Goal: Task Accomplishment & Management: Complete application form

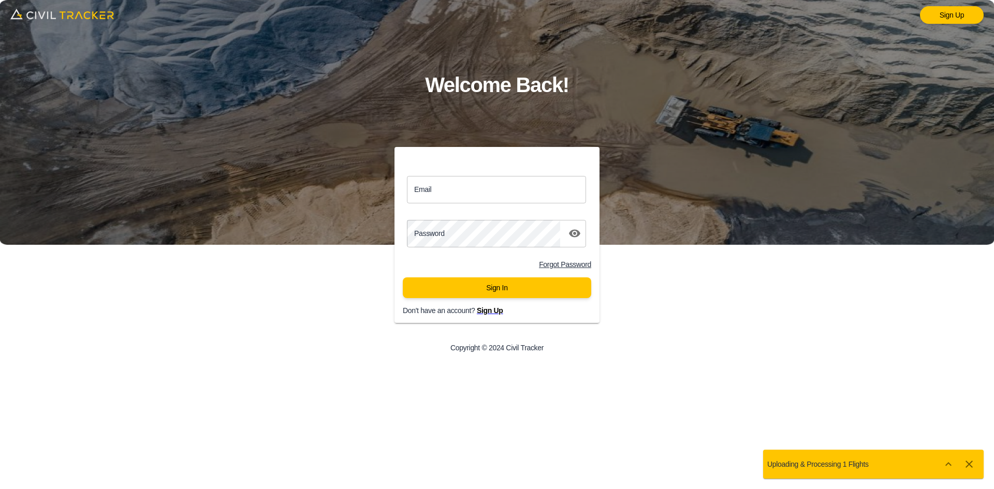
drag, startPoint x: 472, startPoint y: 194, endPoint x: 483, endPoint y: 200, distance: 13.0
click at [472, 194] on input "Email" at bounding box center [496, 189] width 179 height 27
type input "support@civiltracker.xyz"
drag, startPoint x: 488, startPoint y: 199, endPoint x: 315, endPoint y: 197, distance: 173.4
click at [315, 197] on div "Email support@civiltracker.xyz Email Password password Forgot Password Sign In …" at bounding box center [497, 255] width 398 height 216
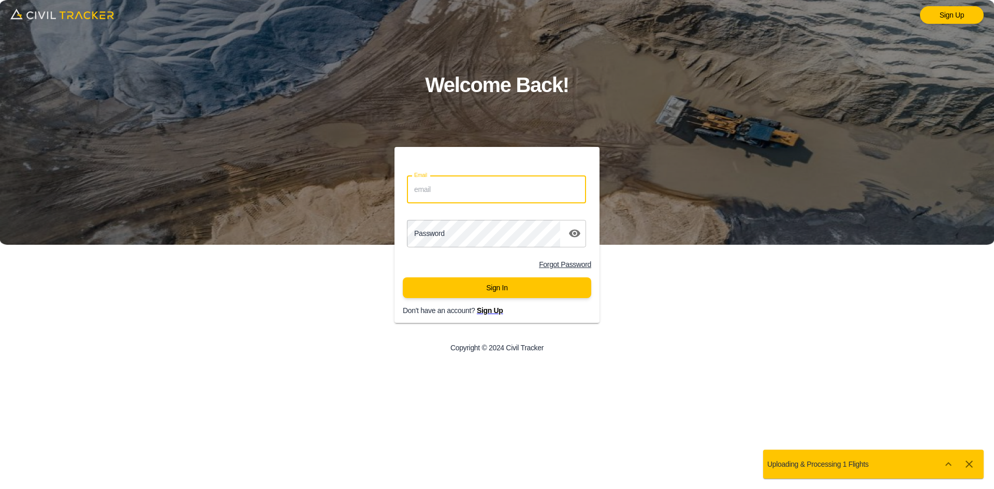
click at [479, 191] on input "Email" at bounding box center [496, 189] width 179 height 27
type input "llbv@envisiongeo.ca"
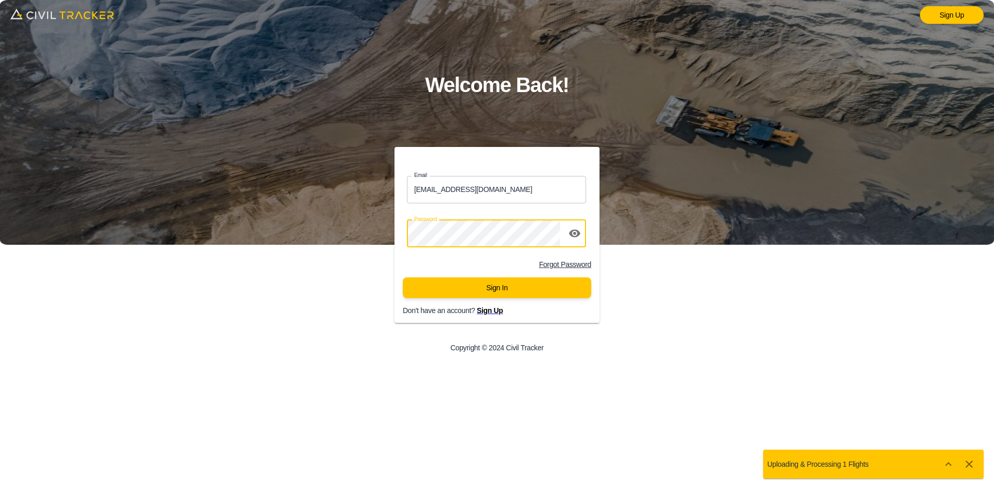
click button "Sign In" at bounding box center [497, 287] width 188 height 21
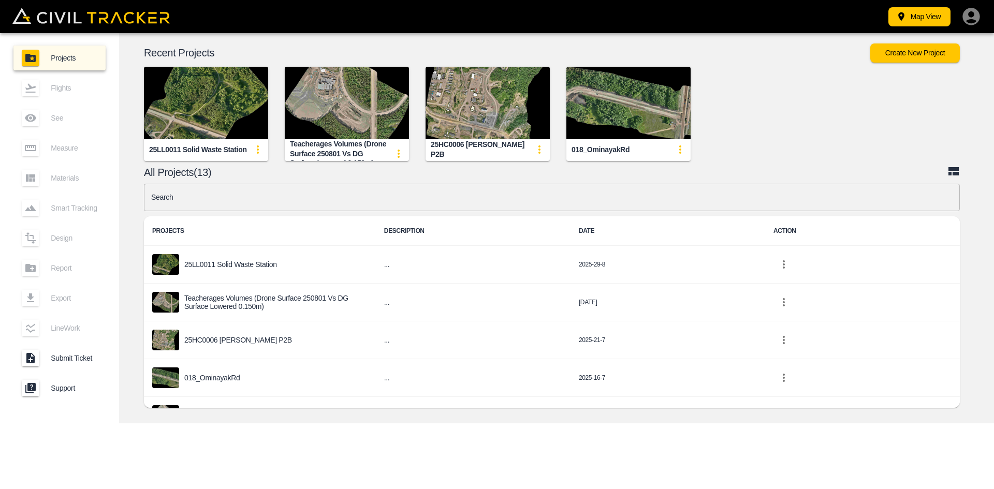
click at [357, 99] on img "button" at bounding box center [347, 103] width 124 height 72
click at [492, 100] on img "button" at bounding box center [488, 103] width 124 height 72
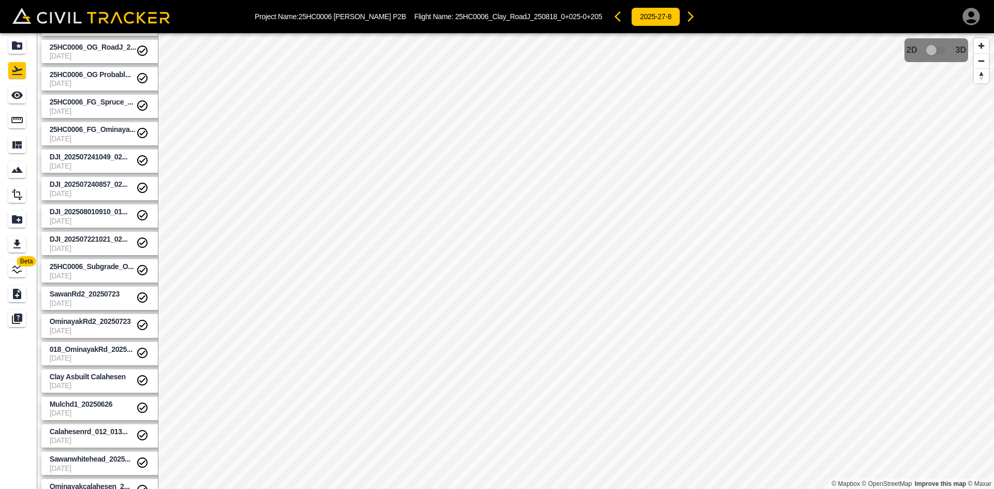
scroll to position [119, 0]
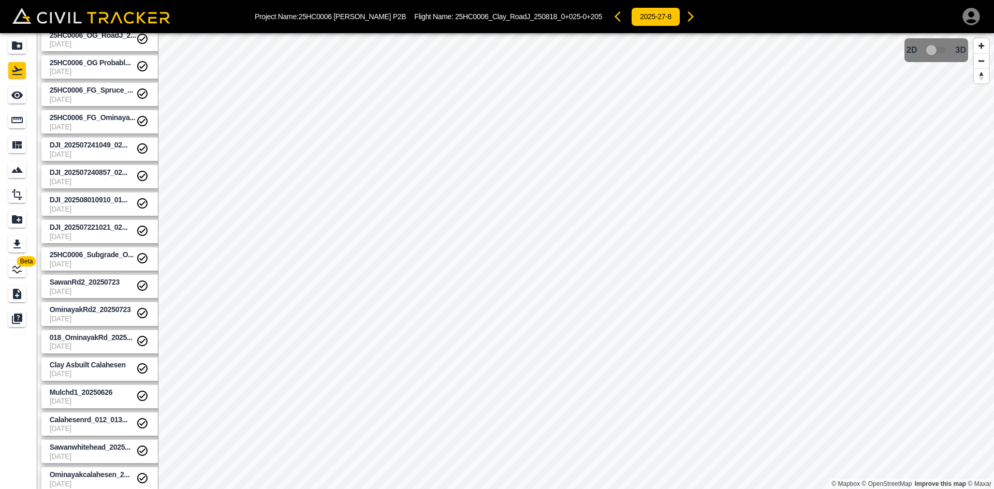
click at [120, 386] on link "Mulchd1_20250626 [DATE]" at bounding box center [104, 396] width 126 height 23
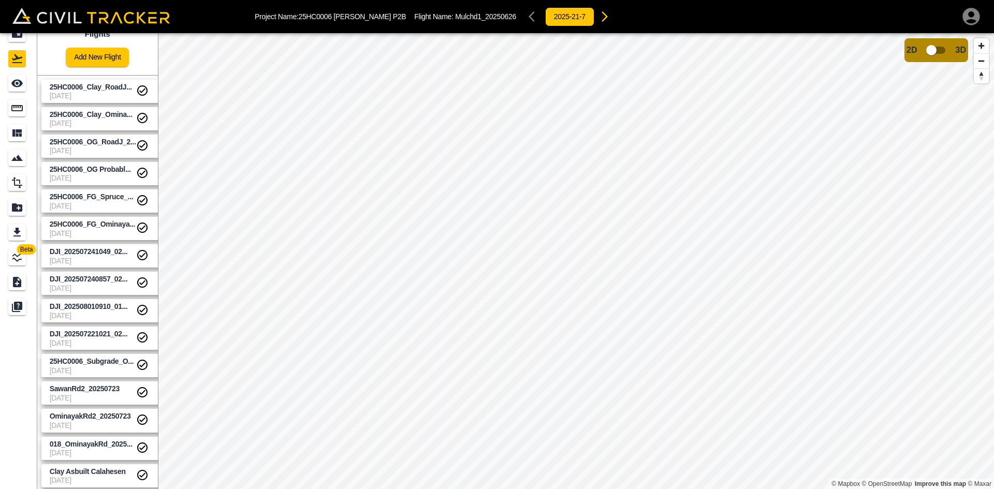
scroll to position [0, 0]
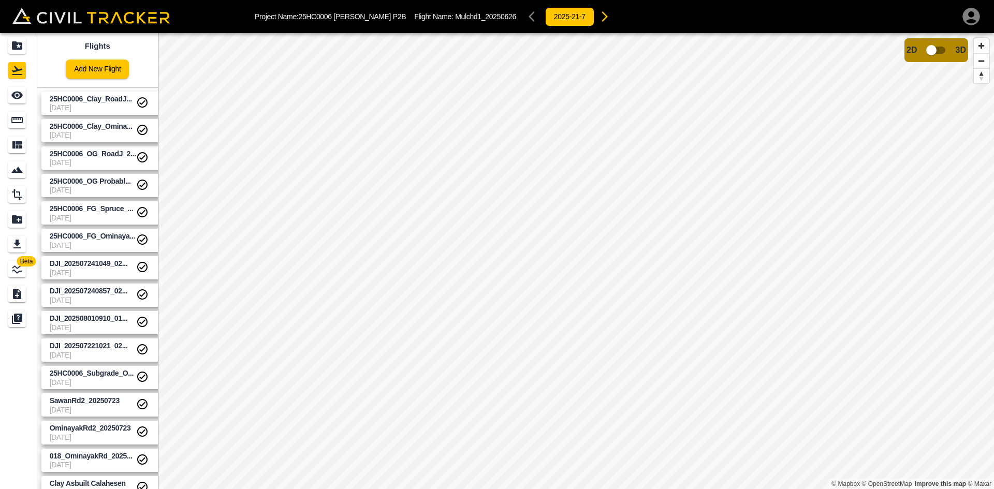
click at [110, 70] on link "Add New Flight" at bounding box center [97, 69] width 63 height 19
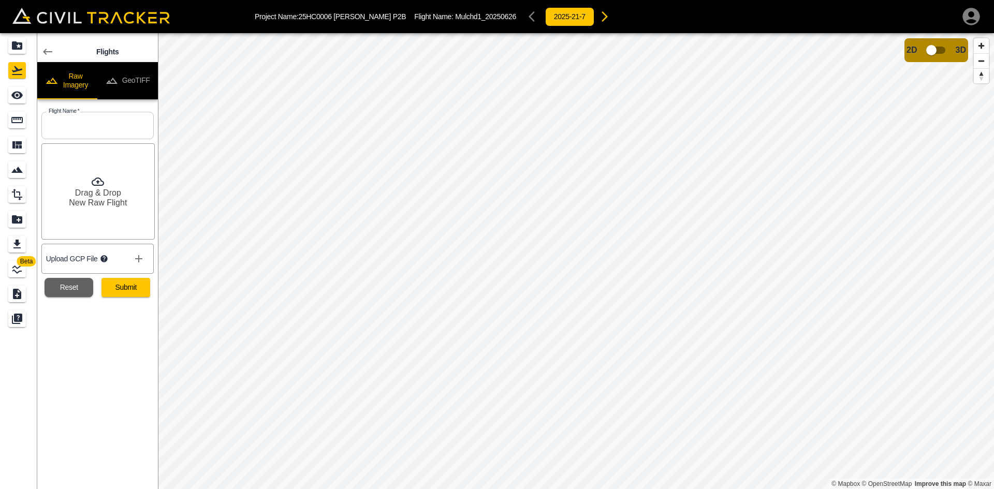
click at [114, 83] on icon "disabled tabs example" at bounding box center [111, 81] width 11 height 6
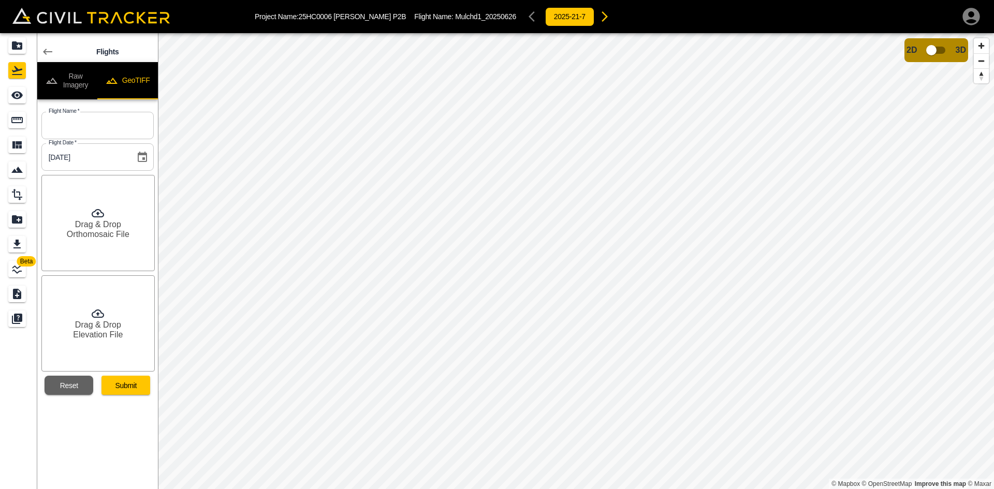
drag, startPoint x: 115, startPoint y: 126, endPoint x: 134, endPoint y: 128, distance: 18.8
click at [115, 126] on input "text" at bounding box center [97, 125] width 112 height 27
click at [119, 124] on input "text" at bounding box center [97, 125] width 112 height 27
paste input "25HC0006_250831_Gladue Cresent_Clay"
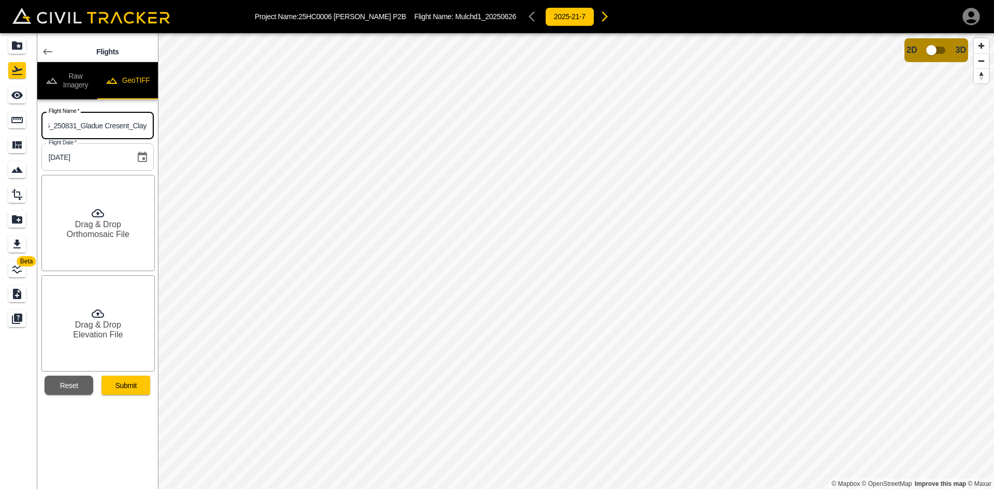
type input "25HC0006_250831_Gladue Cresent_Clay"
click at [86, 211] on div "Drag & Drop Orthomosaic File" at bounding box center [97, 223] width 113 height 96
click at [94, 326] on h6 "Drag & Drop" at bounding box center [98, 325] width 46 height 10
click at [127, 382] on button "Submit" at bounding box center [125, 385] width 49 height 19
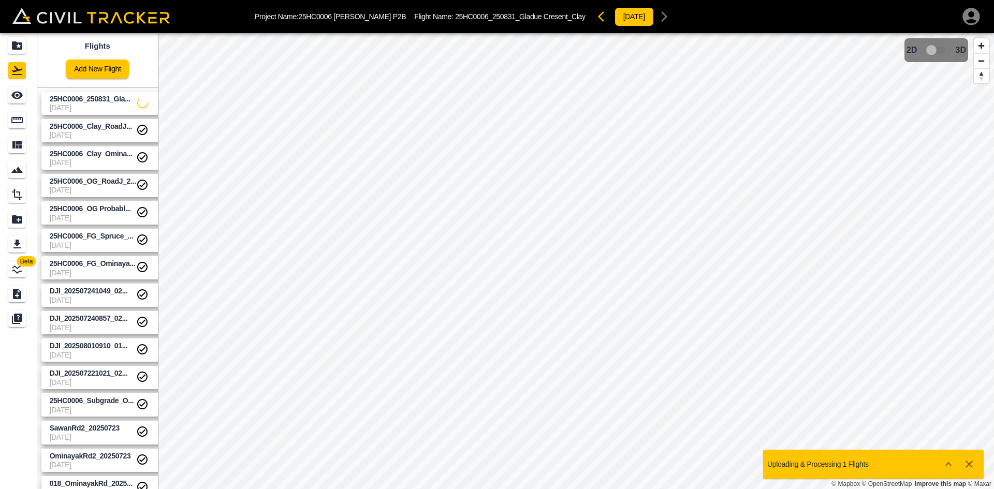
click at [92, 56] on div "Add New Flight" at bounding box center [97, 64] width 63 height 27
click at [114, 67] on link "Add New Flight" at bounding box center [97, 69] width 63 height 19
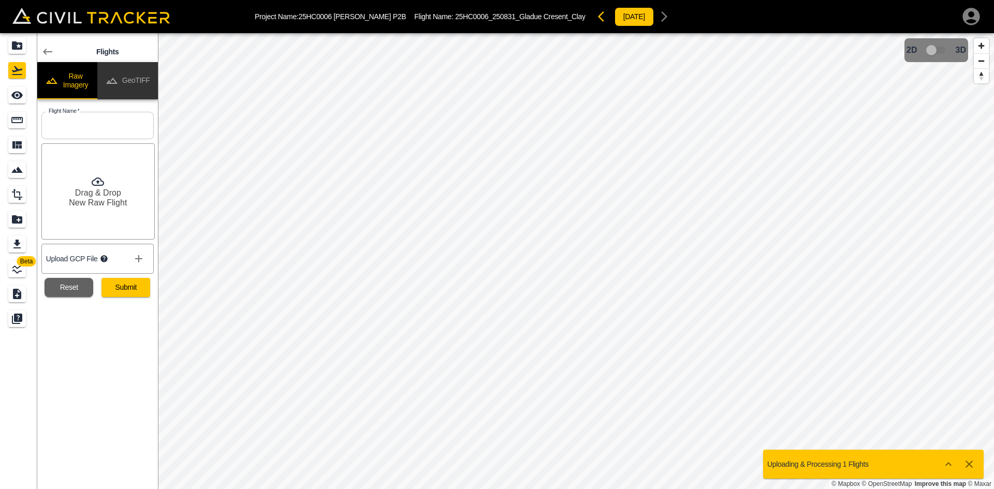
click at [149, 74] on button "GeoTIFF" at bounding box center [127, 80] width 61 height 37
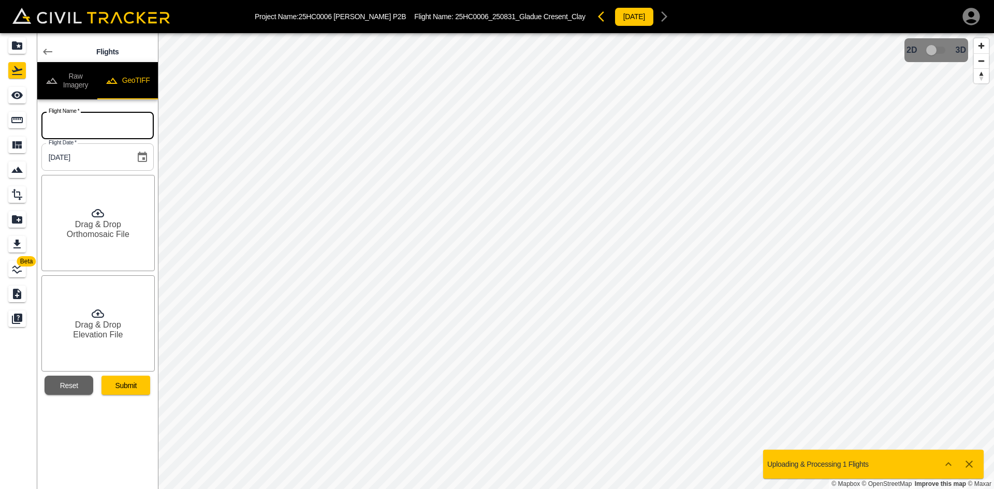
click at [99, 117] on input "text" at bounding box center [97, 125] width 112 height 27
paste input "25HC0006_Clay_Ominayak_250829_7+000-7+200"
type input "25HC0006_Clay_Ominayak_250829_7+000-7+200"
click at [105, 229] on h6 "Orthomosaic File" at bounding box center [98, 234] width 63 height 10
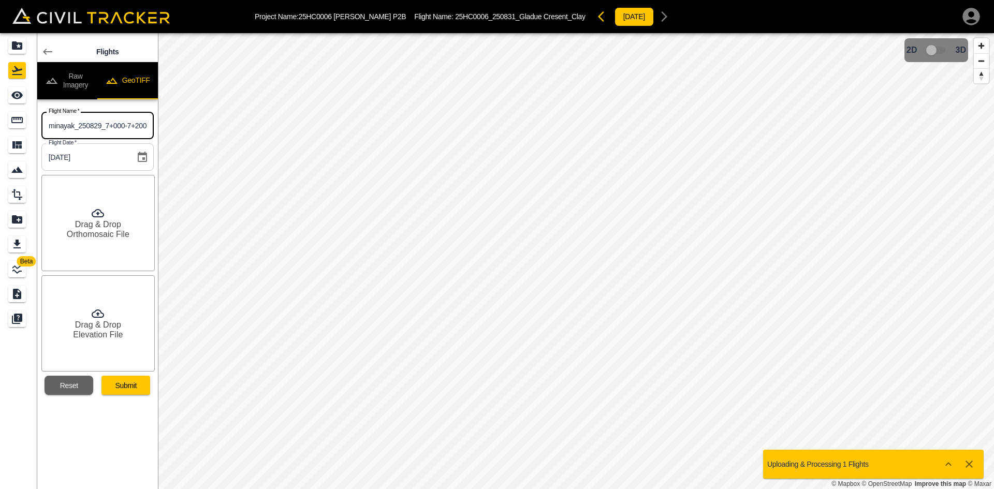
scroll to position [0, 0]
click at [100, 335] on h6 "Elevation File" at bounding box center [98, 335] width 50 height 10
click at [122, 390] on button "Submit" at bounding box center [125, 385] width 49 height 19
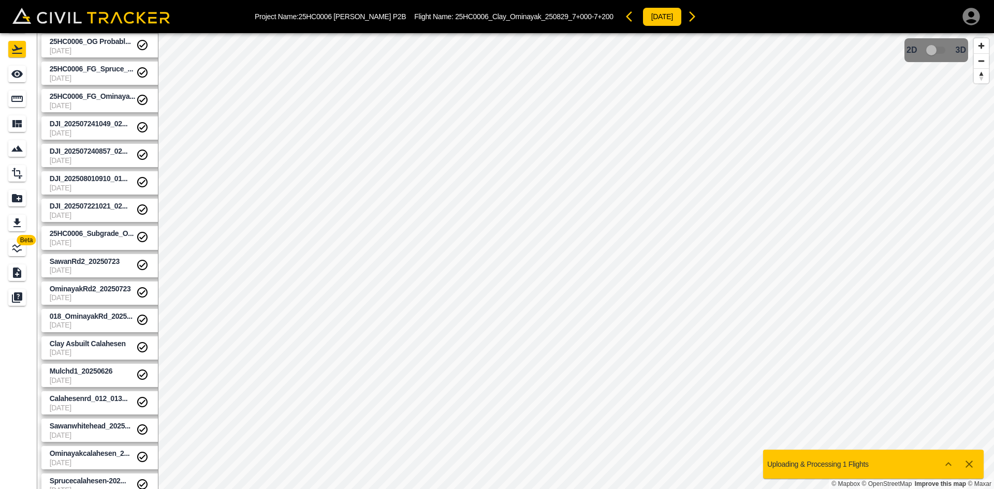
scroll to position [33, 0]
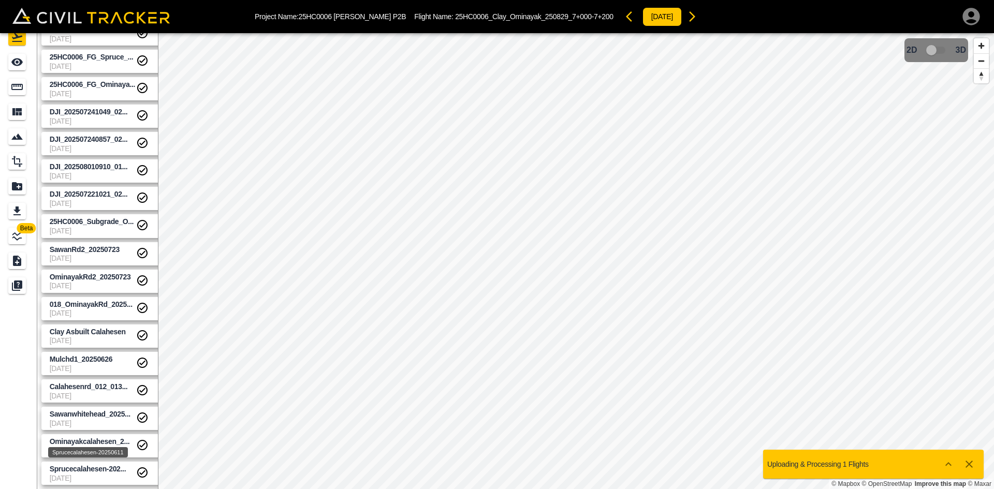
click at [99, 466] on span "Sprucecalahesen-202..." at bounding box center [88, 469] width 77 height 8
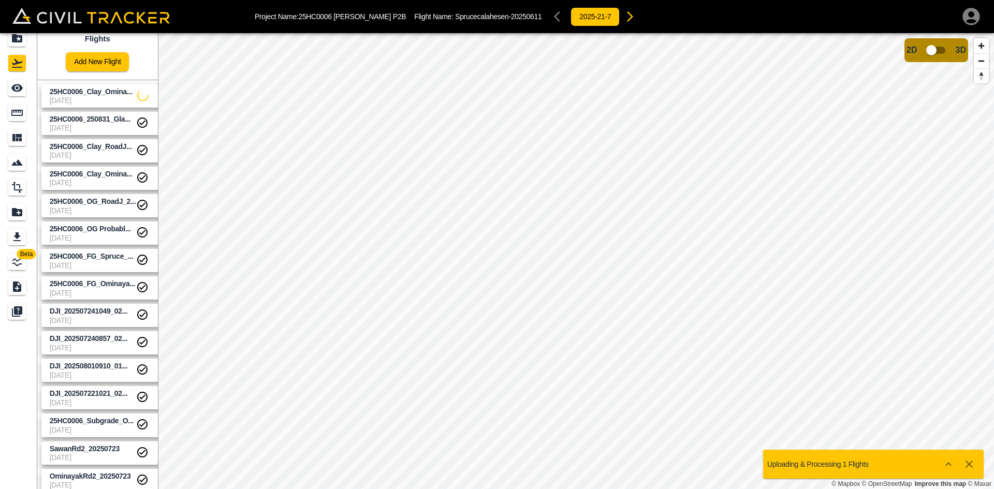
scroll to position [0, 0]
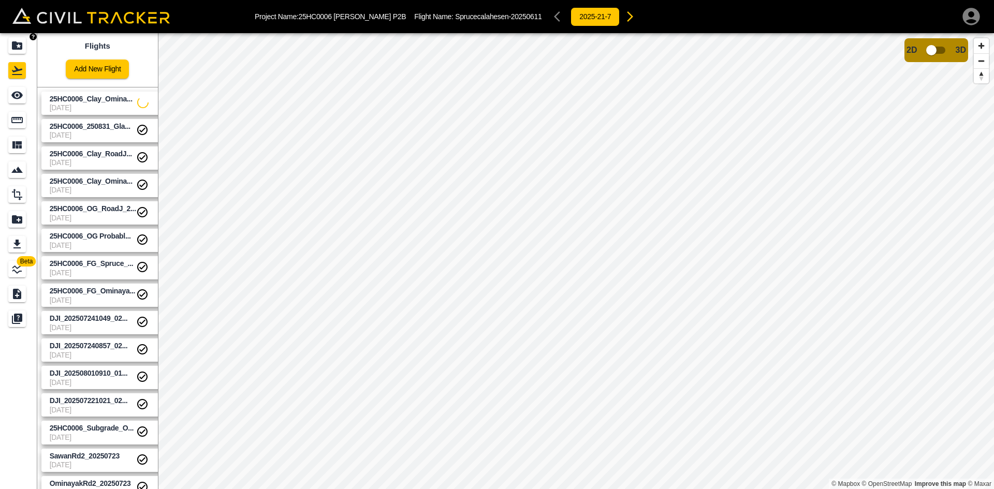
click at [18, 48] on icon "Projects" at bounding box center [17, 45] width 10 height 8
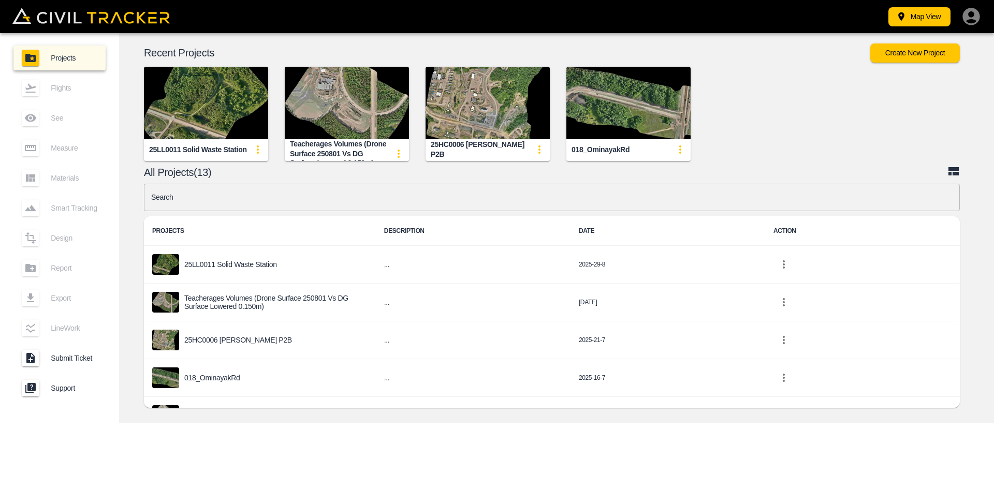
click at [473, 111] on img "button" at bounding box center [488, 103] width 124 height 72
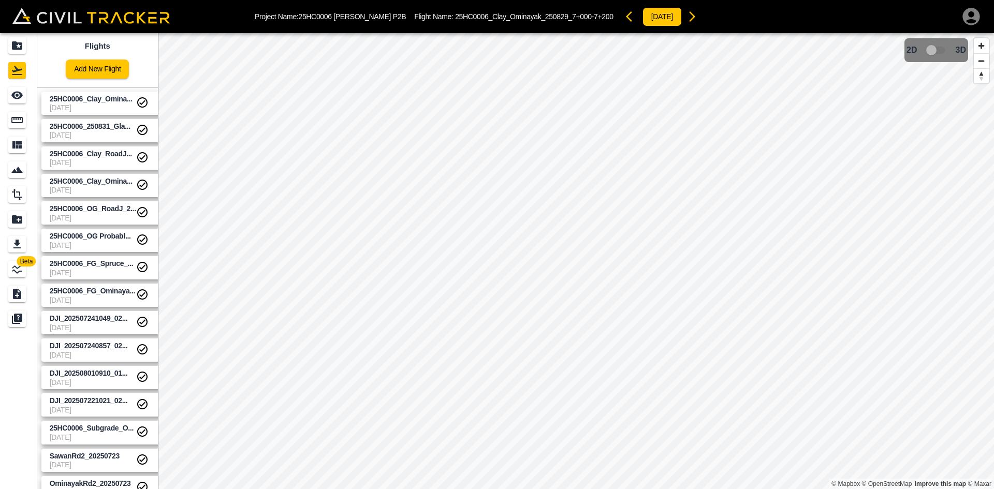
click at [94, 64] on link "Add New Flight" at bounding box center [97, 69] width 63 height 19
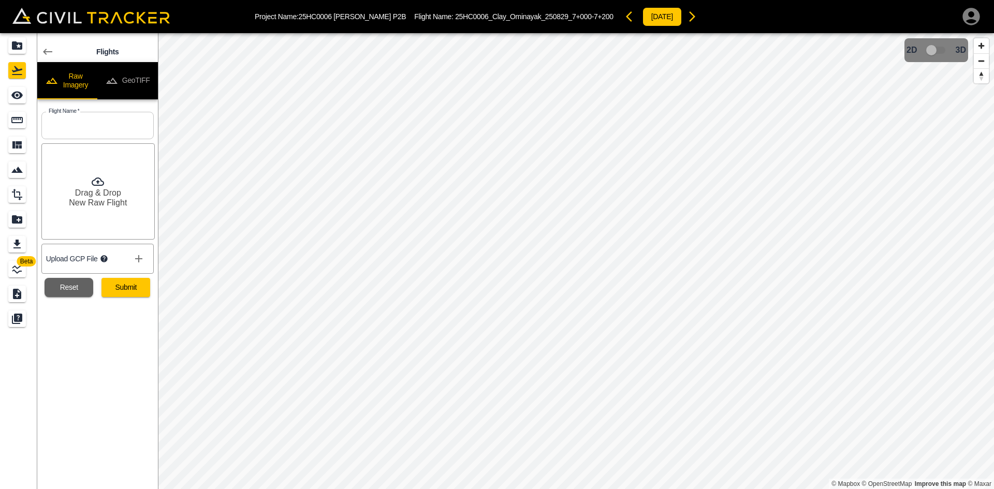
click at [130, 71] on button "GeoTIFF" at bounding box center [127, 80] width 61 height 37
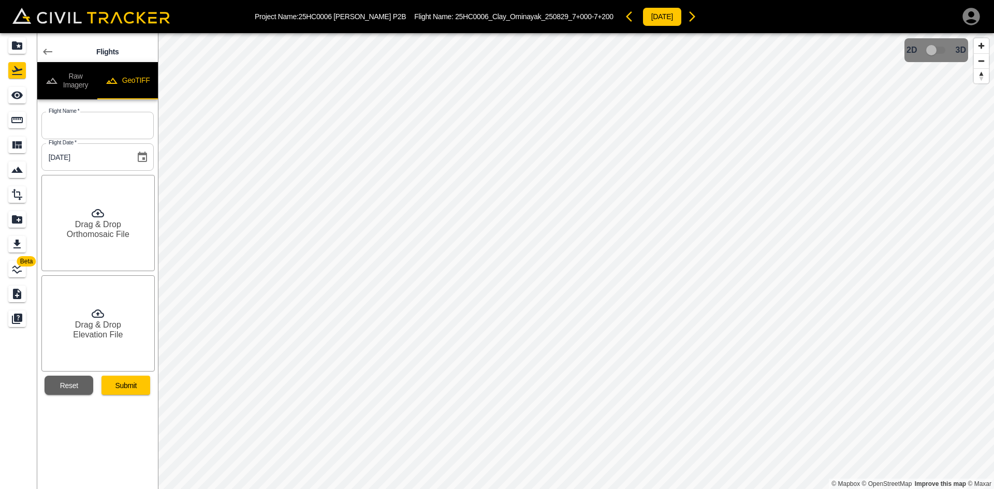
click at [120, 119] on input "text" at bounding box center [97, 125] width 112 height 27
click at [124, 128] on input "text" at bounding box center [97, 125] width 112 height 27
click at [126, 137] on input "text" at bounding box center [97, 125] width 112 height 27
paste input "25HC0006_Clay_Spruce_250829_Bulb"
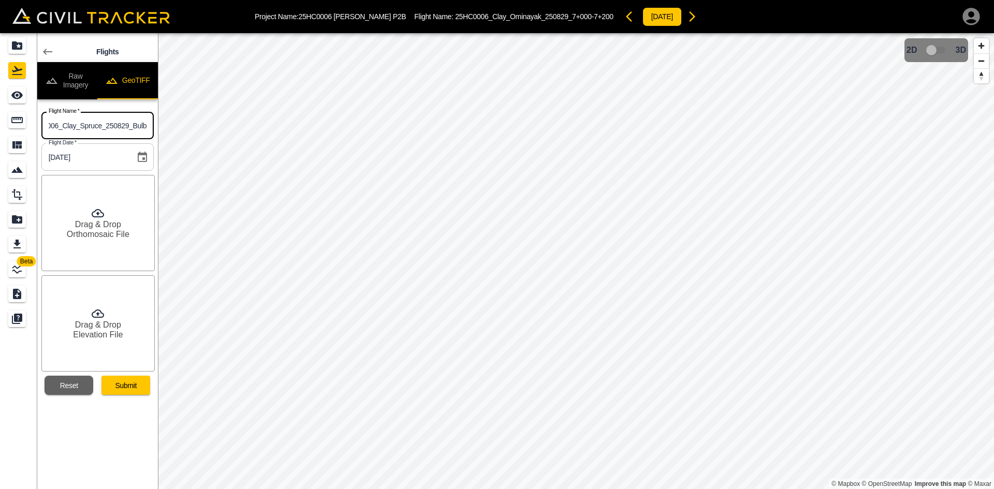
type input "25HC0006_Clay_Spruce_250829_Bulb"
click at [98, 236] on h6 "Orthomosaic File" at bounding box center [98, 234] width 63 height 10
click at [121, 324] on div "Drag & Drop Elevation File" at bounding box center [97, 323] width 113 height 96
click at [136, 391] on button "Submit" at bounding box center [125, 385] width 49 height 19
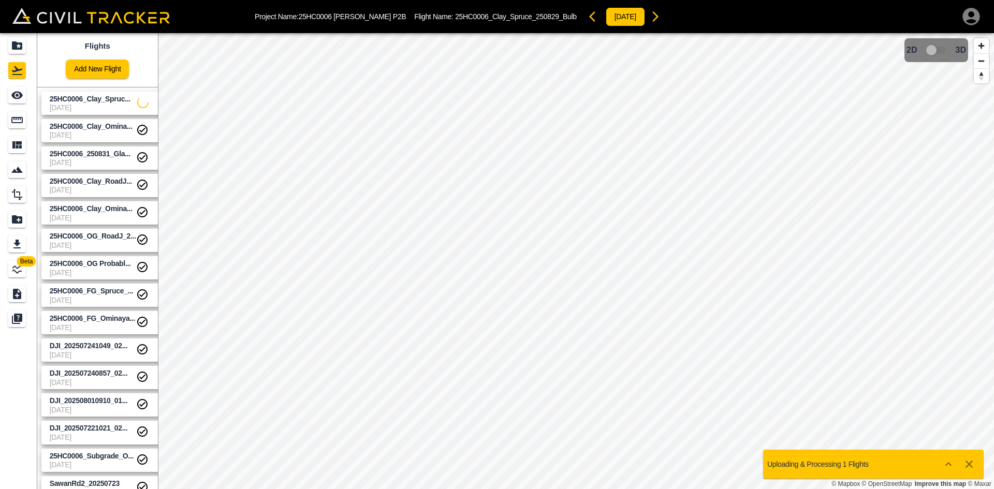
drag, startPoint x: 80, startPoint y: 106, endPoint x: 115, endPoint y: 113, distance: 36.0
click at [80, 106] on span "[DATE]" at bounding box center [93, 108] width 87 height 8
click at [18, 45] on icon "Projects" at bounding box center [17, 45] width 10 height 8
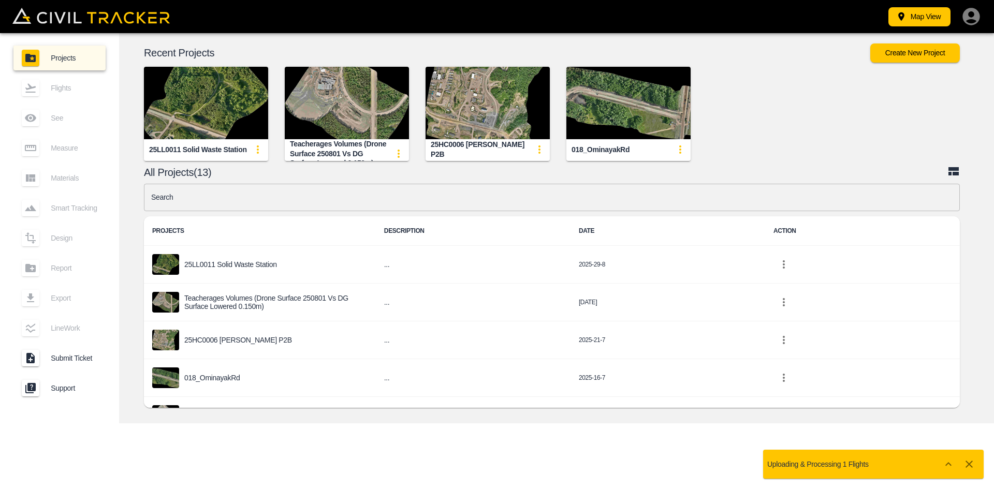
click at [514, 106] on img "button" at bounding box center [488, 103] width 124 height 72
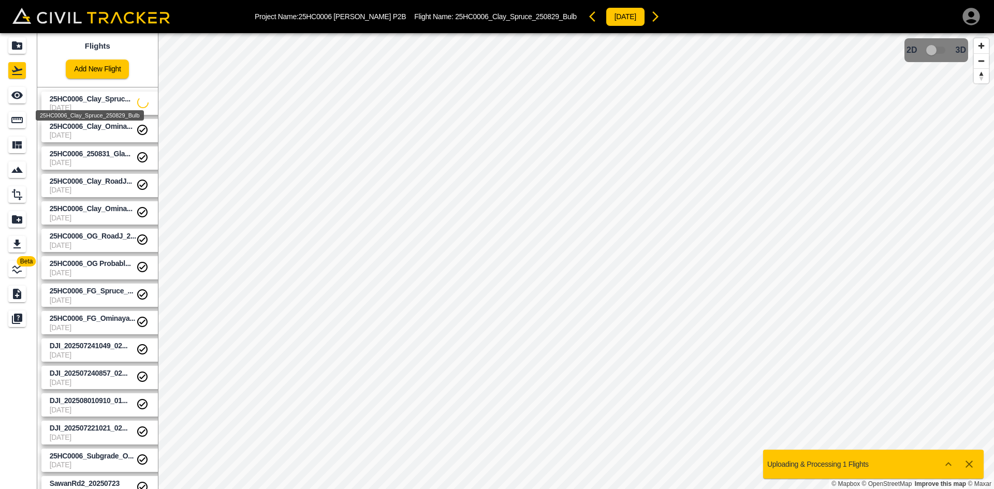
click at [96, 102] on span "25HC0006_Clay_Spruc..." at bounding box center [90, 99] width 81 height 8
click at [18, 101] on icon "See" at bounding box center [17, 95] width 12 height 12
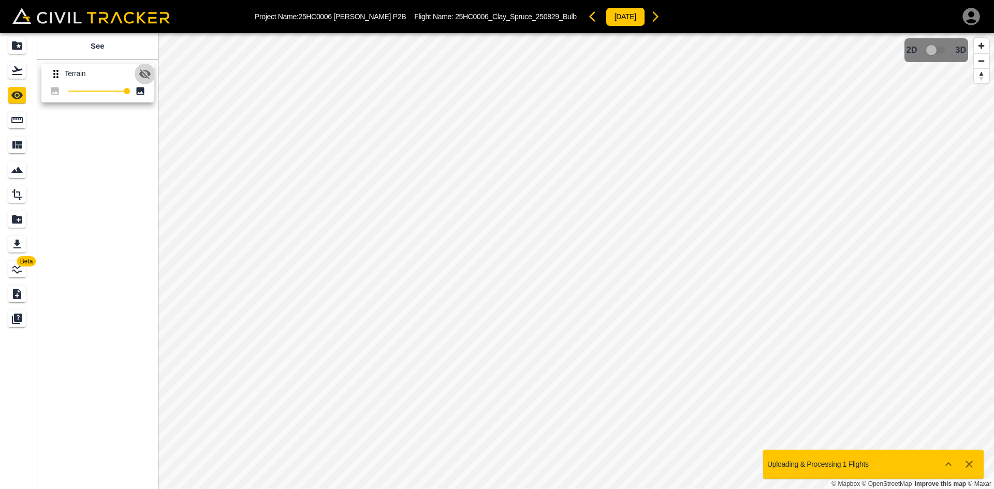
click at [147, 72] on icon "button" at bounding box center [145, 74] width 12 height 12
click at [16, 45] on icon "Projects" at bounding box center [17, 45] width 10 height 8
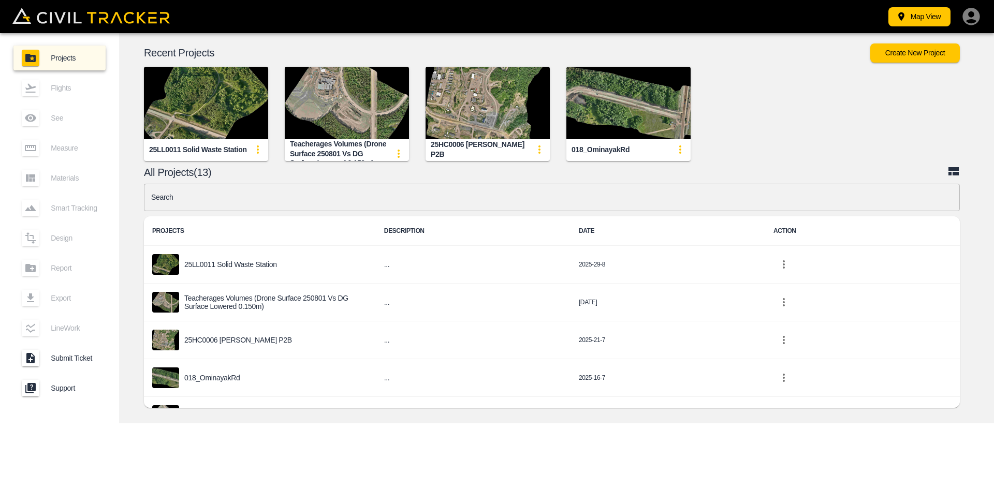
click at [508, 98] on img "button" at bounding box center [488, 103] width 124 height 72
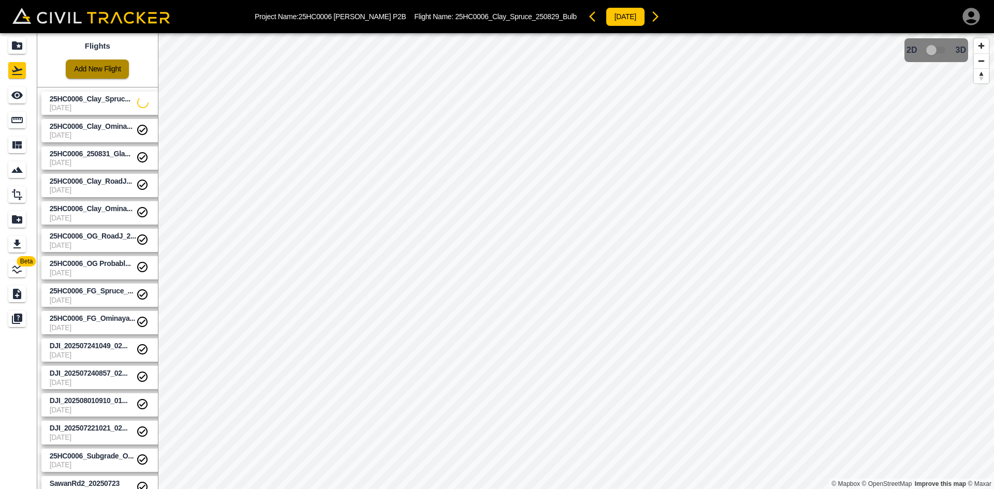
click at [118, 72] on link "Add New Flight" at bounding box center [97, 69] width 63 height 19
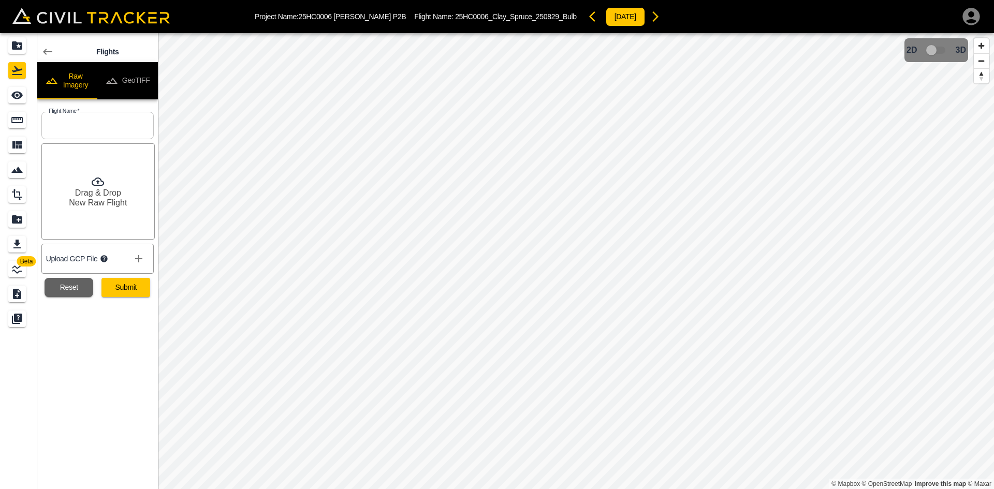
click at [156, 85] on button "GeoTIFF" at bounding box center [127, 80] width 61 height 37
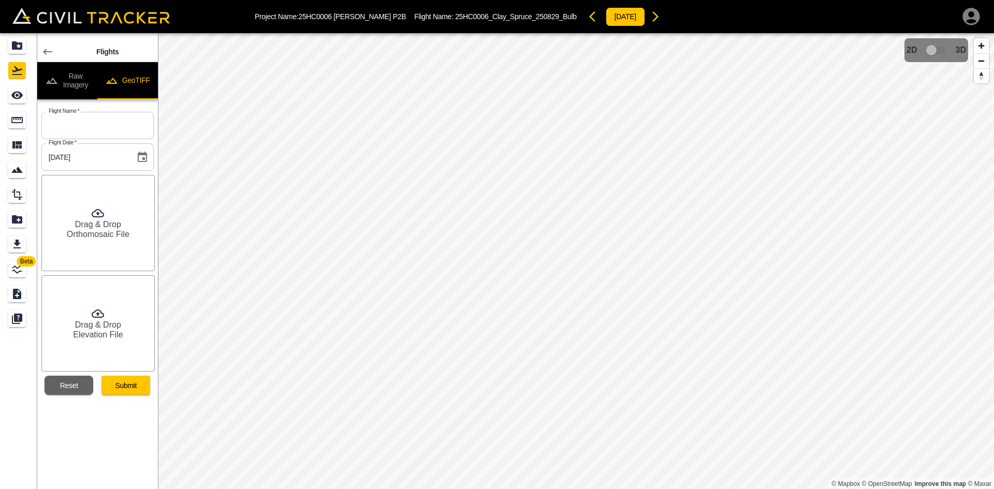
click at [104, 123] on input "text" at bounding box center [97, 125] width 112 height 27
paste input "25HC0006_Subgrade_Ominayak_250831_7+000-7+640"
type input "25HC0006_Subgrade_Ominayak_250831_7+000-7+640"
click at [110, 241] on div "Drag & Drop Orthomosaic File" at bounding box center [97, 223] width 113 height 96
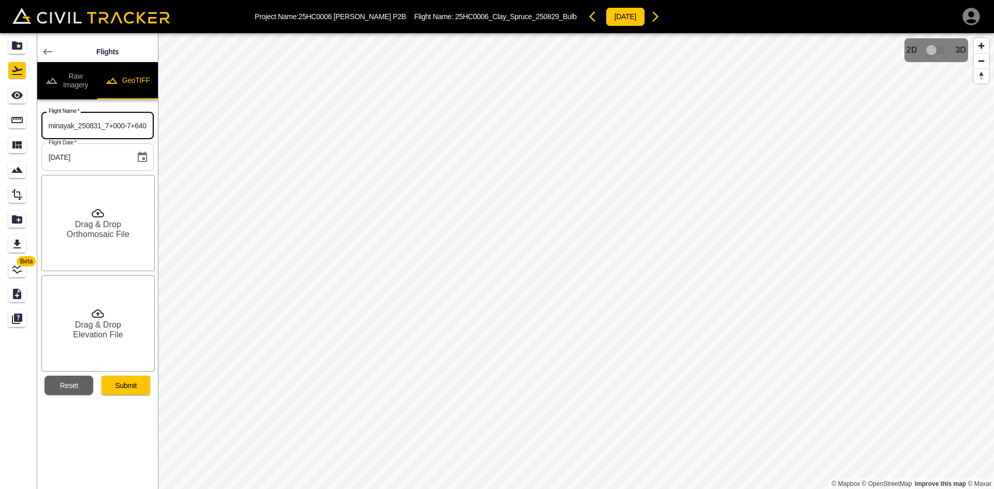
scroll to position [0, 0]
click at [110, 341] on div "Drag & Drop Elevation File" at bounding box center [97, 323] width 113 height 96
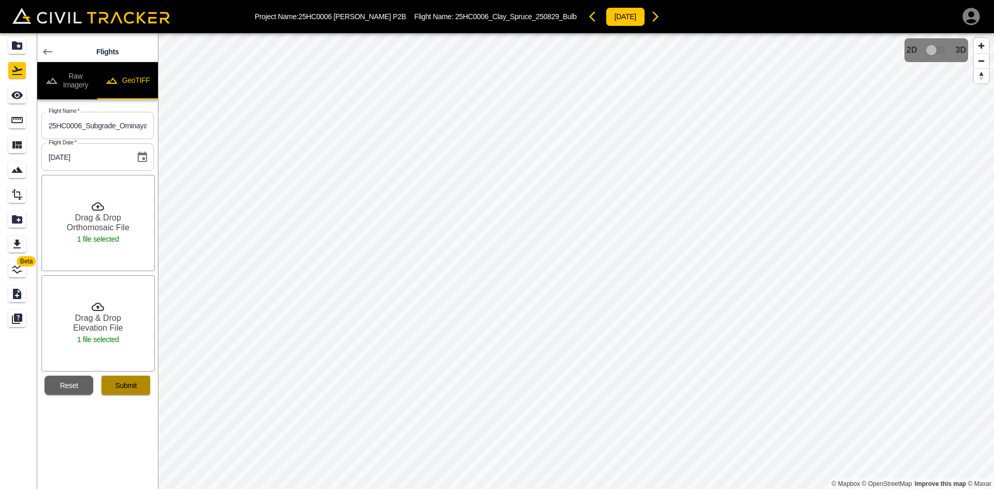
click at [139, 391] on button "Submit" at bounding box center [125, 385] width 49 height 19
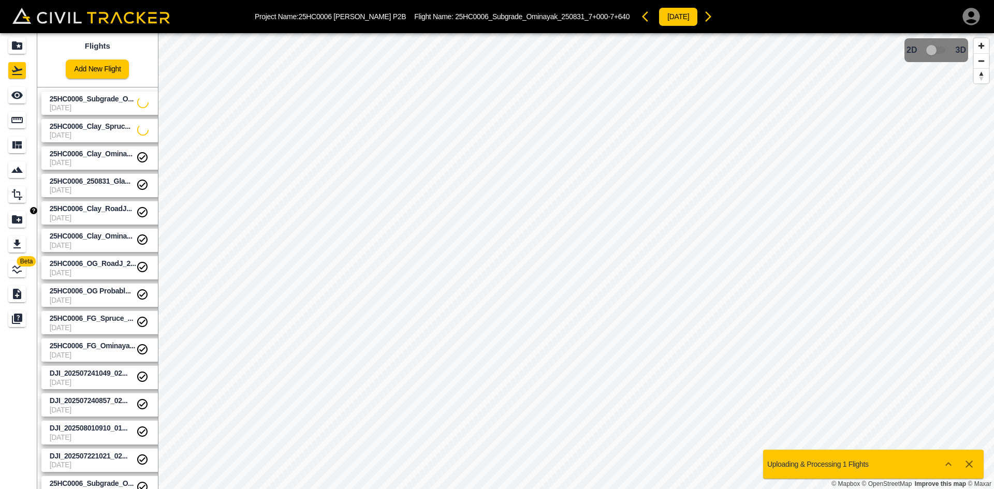
click at [73, 95] on span "25HC0006_Subgrade_O..." at bounding box center [92, 99] width 84 height 8
click at [95, 179] on span "25HC0006_250831_Gla..." at bounding box center [90, 181] width 81 height 8
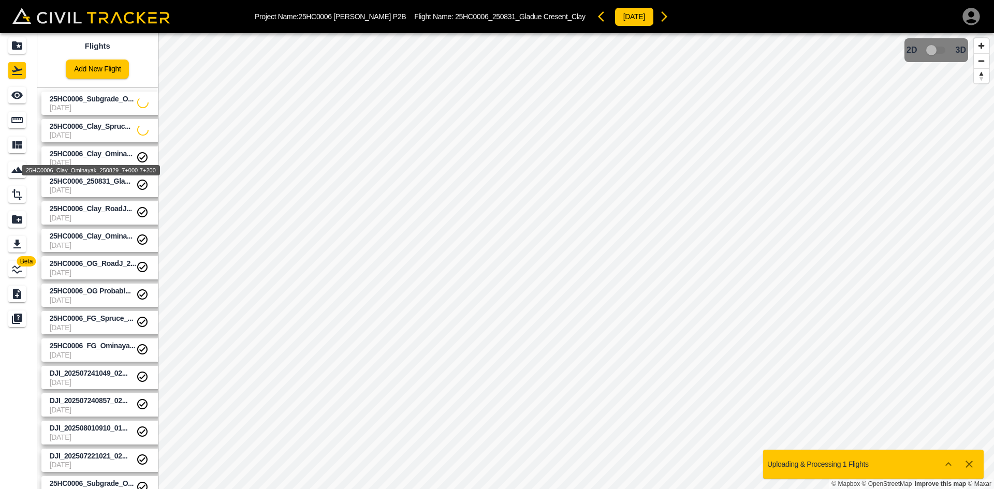
click at [91, 150] on span "25HC0006_Clay_Omina..." at bounding box center [91, 154] width 83 height 8
click at [89, 137] on span "[DATE]" at bounding box center [93, 135] width 87 height 8
click at [85, 109] on span "[DATE]" at bounding box center [93, 108] width 87 height 8
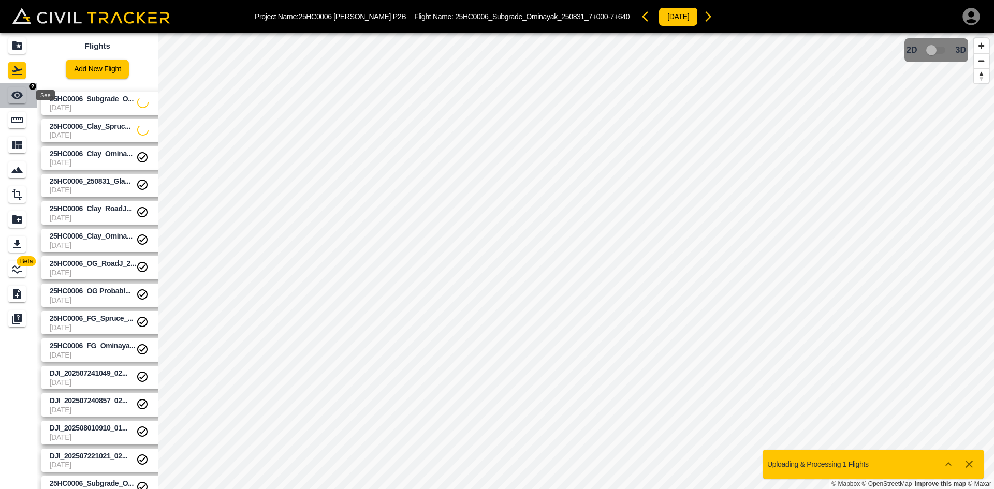
click at [22, 96] on icon "See" at bounding box center [16, 96] width 11 height 8
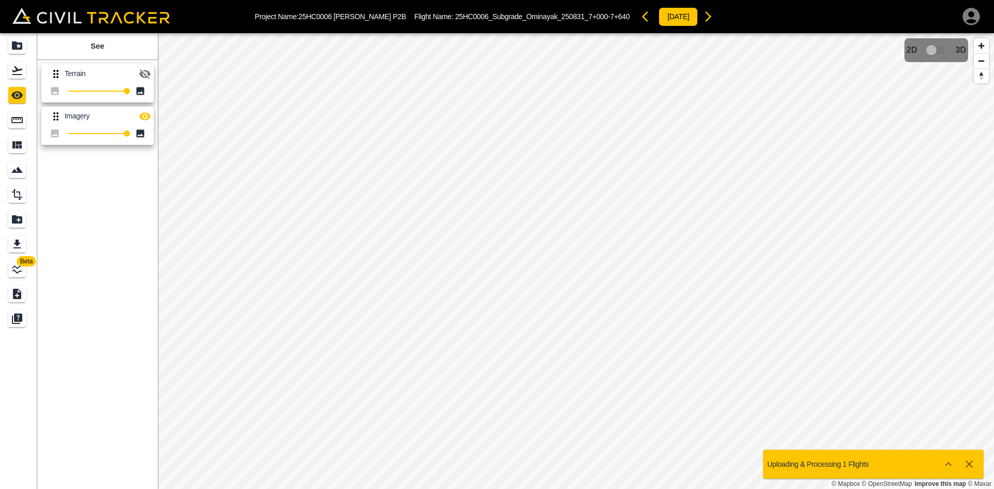
click at [143, 75] on icon "button" at bounding box center [145, 74] width 12 height 12
click at [13, 43] on icon "Projects" at bounding box center [17, 45] width 10 height 8
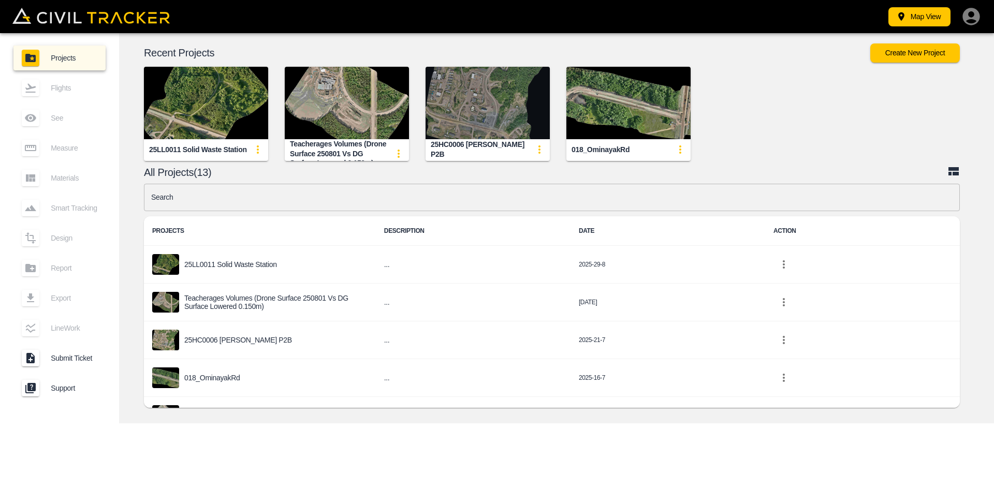
click at [498, 89] on img "button" at bounding box center [488, 103] width 124 height 72
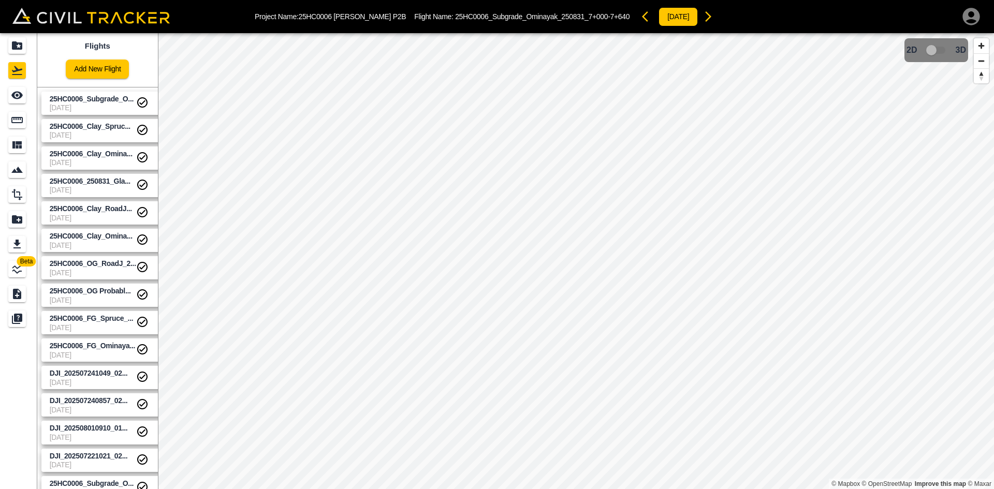
click at [90, 188] on span "[DATE]" at bounding box center [93, 190] width 86 height 8
click at [77, 158] on span "25HC0006_Clay_Omina..." at bounding box center [93, 154] width 86 height 10
click at [77, 130] on span "25HC0006_Clay_Spruc..." at bounding box center [90, 126] width 81 height 8
click at [82, 92] on link "25HC0006_Subgrade_O... 9-1-2025" at bounding box center [104, 103] width 126 height 23
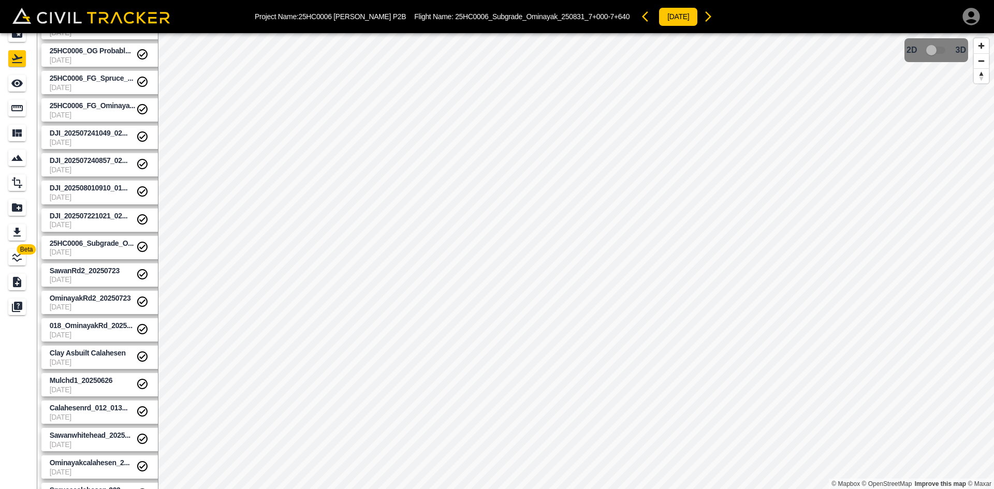
scroll to position [33, 0]
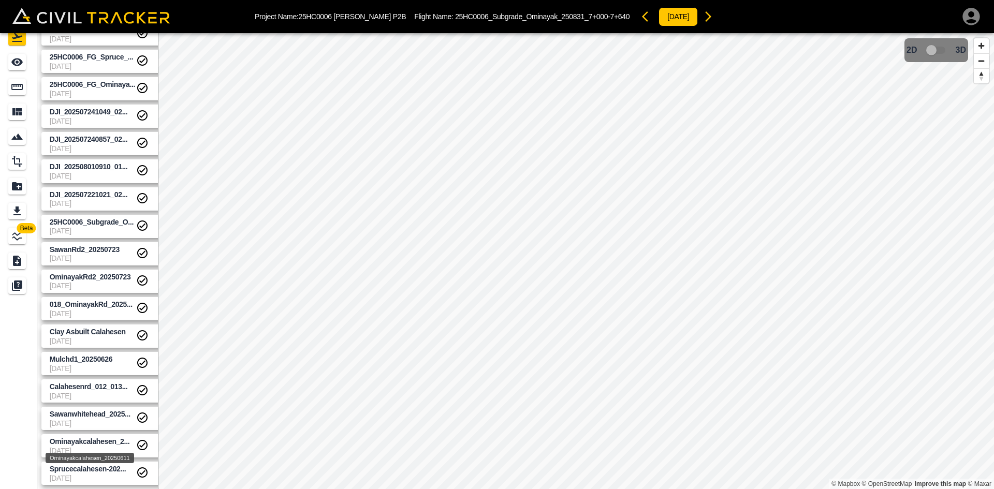
click at [85, 447] on div "Ominayakcalahesen_20250611" at bounding box center [90, 455] width 91 height 19
click at [80, 441] on span "Ominayakcalahesen_2..." at bounding box center [90, 441] width 80 height 8
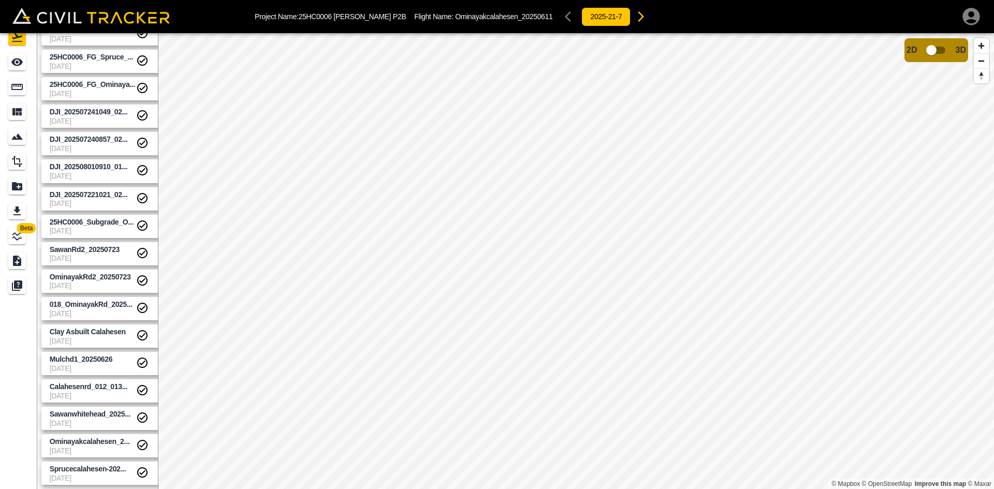
click at [92, 447] on span "[DATE]" at bounding box center [93, 451] width 86 height 8
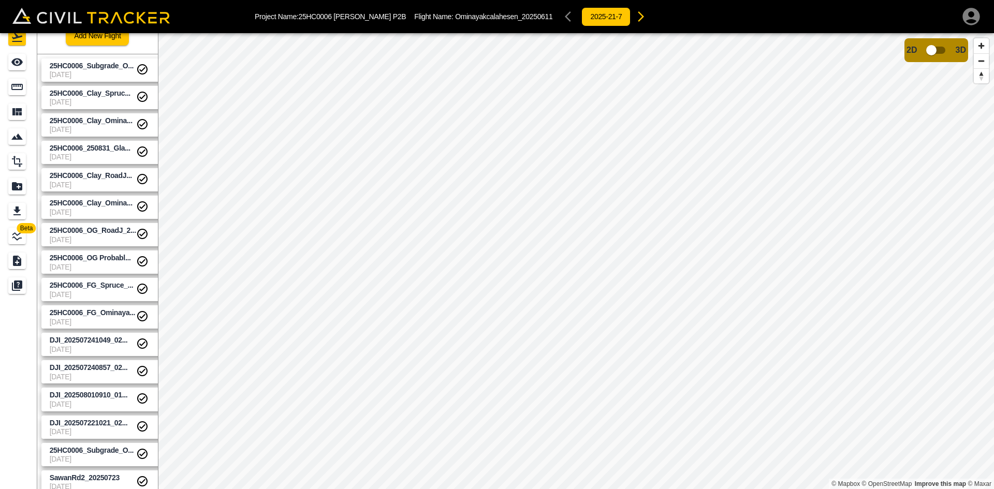
scroll to position [0, 0]
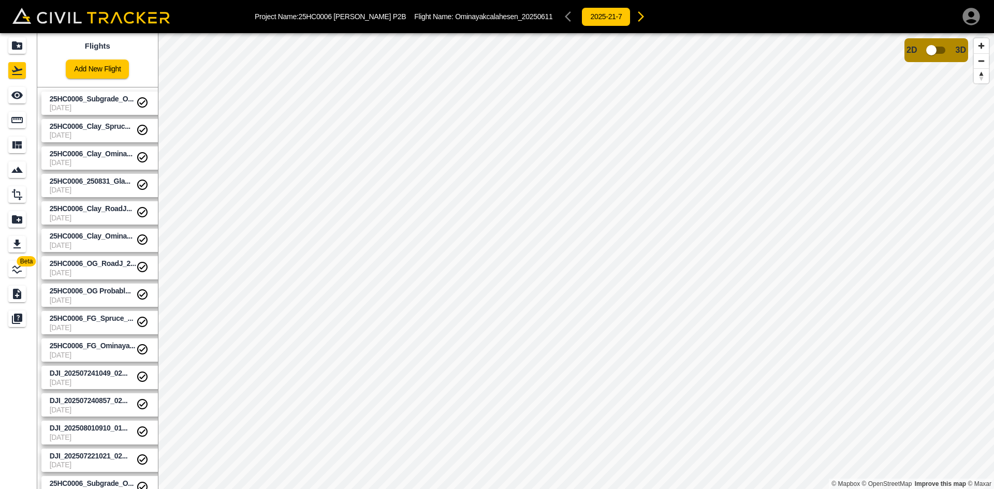
click at [111, 67] on link "Add New Flight" at bounding box center [97, 69] width 63 height 19
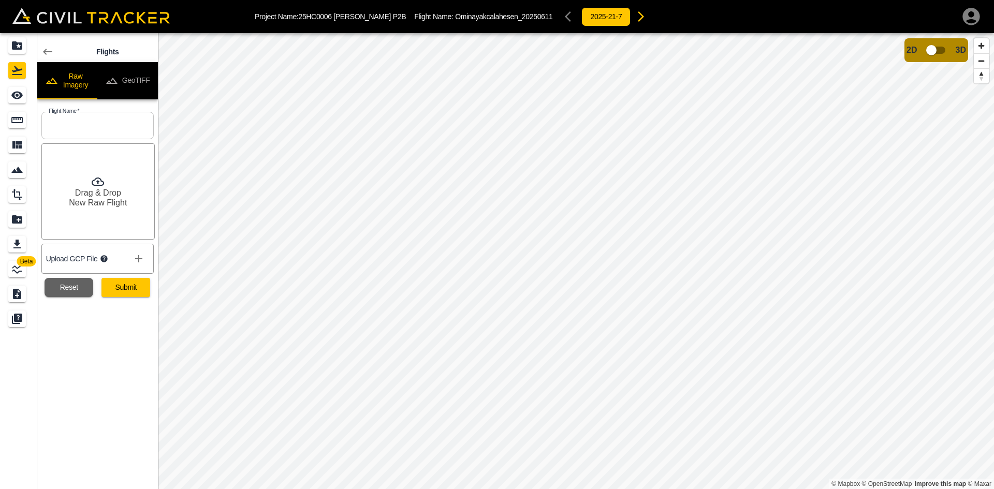
click at [142, 76] on button "GeoTIFF" at bounding box center [127, 80] width 61 height 37
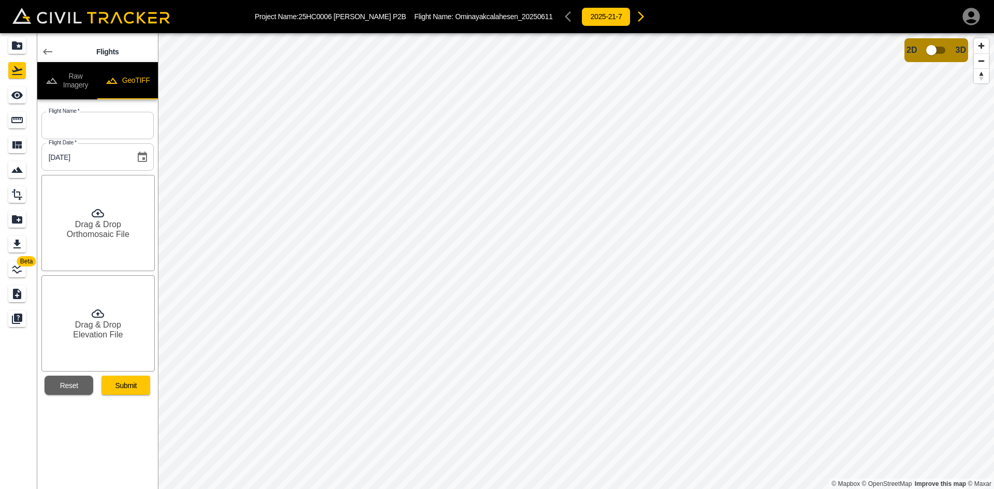
click at [106, 130] on input "text" at bounding box center [97, 125] width 112 height 27
paste input "DJI_202509010800_029_250901TopsoilCalaSpruceOmin"
type input "DJI_202509010800_029_250901TopsoilCalaSpruceOmin"
click at [70, 223] on div "Drag & Drop Orthomosaic File" at bounding box center [97, 223] width 113 height 96
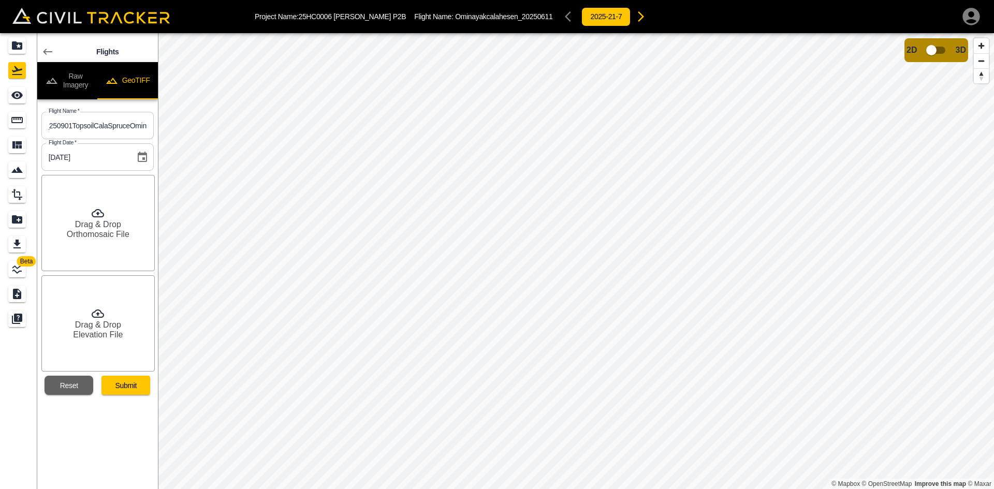
scroll to position [0, 0]
click at [114, 323] on h6 "Drag & Drop" at bounding box center [98, 325] width 46 height 10
click at [143, 382] on button "Submit" at bounding box center [125, 385] width 49 height 19
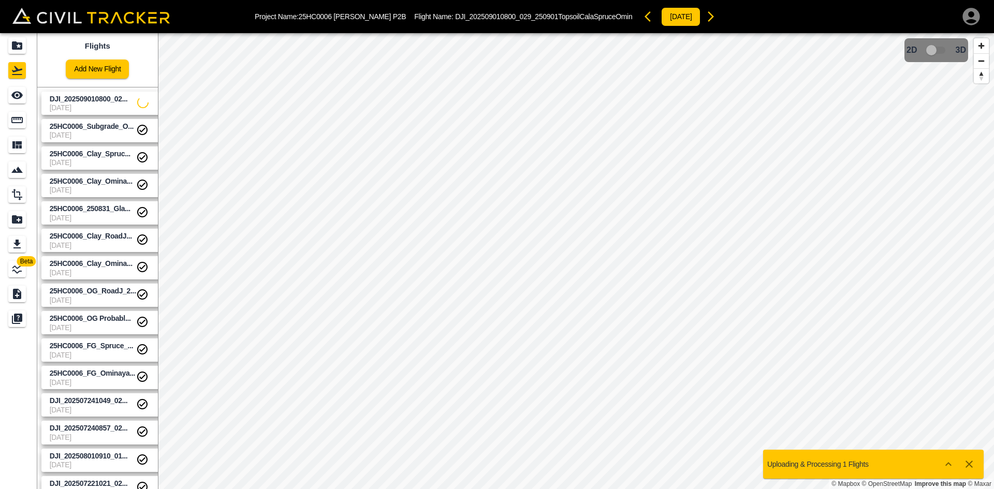
click at [115, 106] on span "[DATE]" at bounding box center [93, 108] width 87 height 8
click at [10, 99] on div "See" at bounding box center [17, 95] width 18 height 17
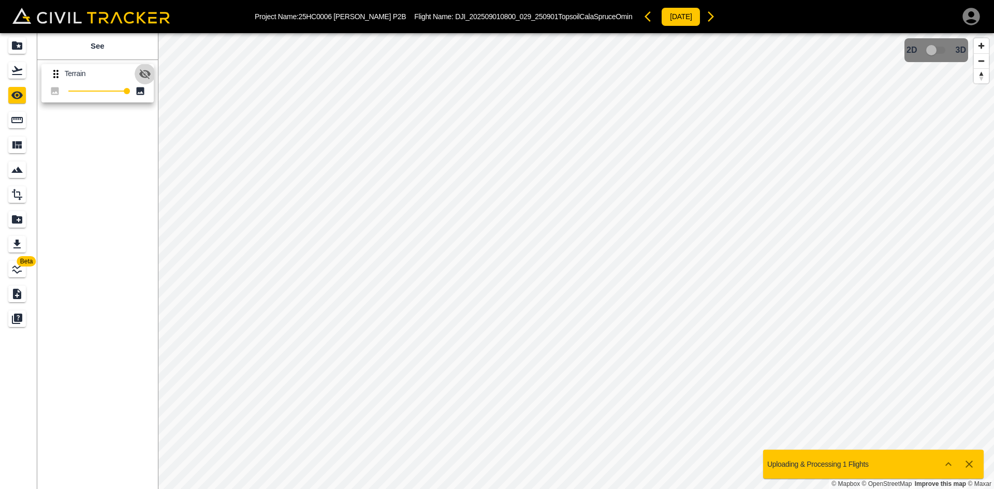
click at [151, 78] on icon "button" at bounding box center [145, 74] width 12 height 12
click at [12, 71] on icon "Flights" at bounding box center [17, 70] width 10 height 9
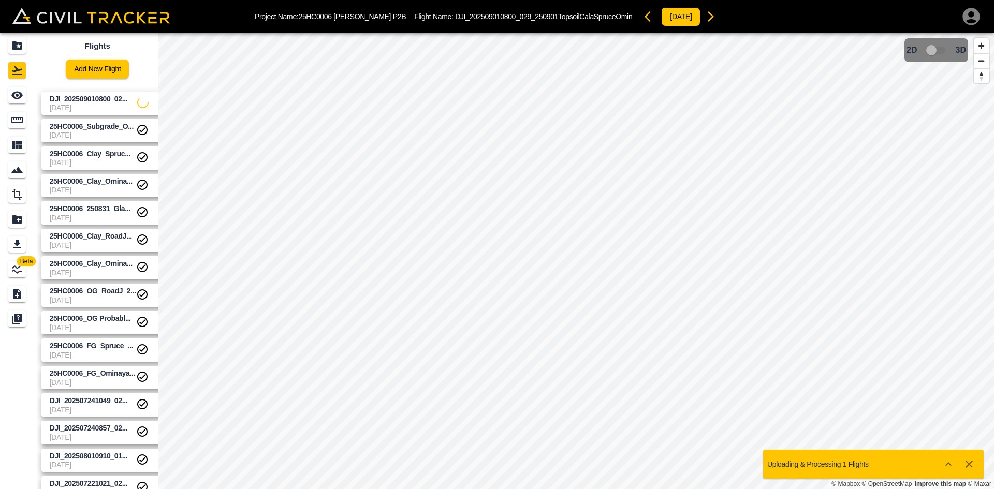
drag, startPoint x: 96, startPoint y: 95, endPoint x: 40, endPoint y: 94, distance: 56.4
click at [96, 95] on span "DJI_202509010800_02..." at bounding box center [89, 99] width 78 height 8
click at [15, 95] on icon "See" at bounding box center [17, 95] width 12 height 12
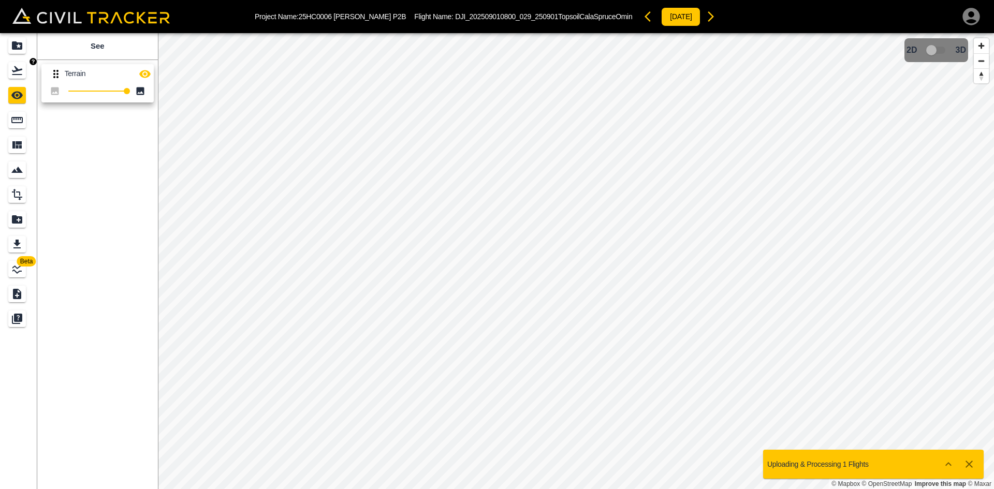
drag, startPoint x: 16, startPoint y: 70, endPoint x: 19, endPoint y: 47, distance: 24.0
click at [16, 70] on icon "Flights" at bounding box center [17, 70] width 10 height 9
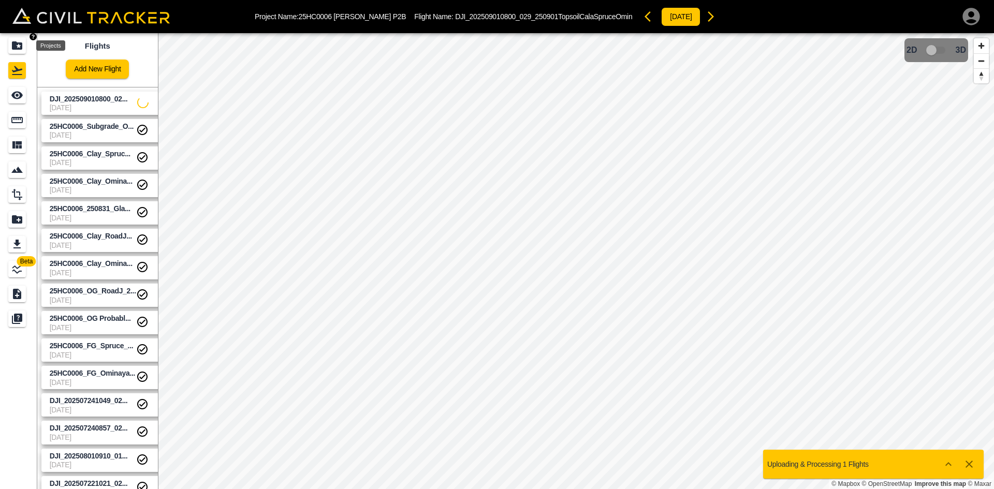
click at [21, 45] on icon "Projects" at bounding box center [17, 45] width 10 height 8
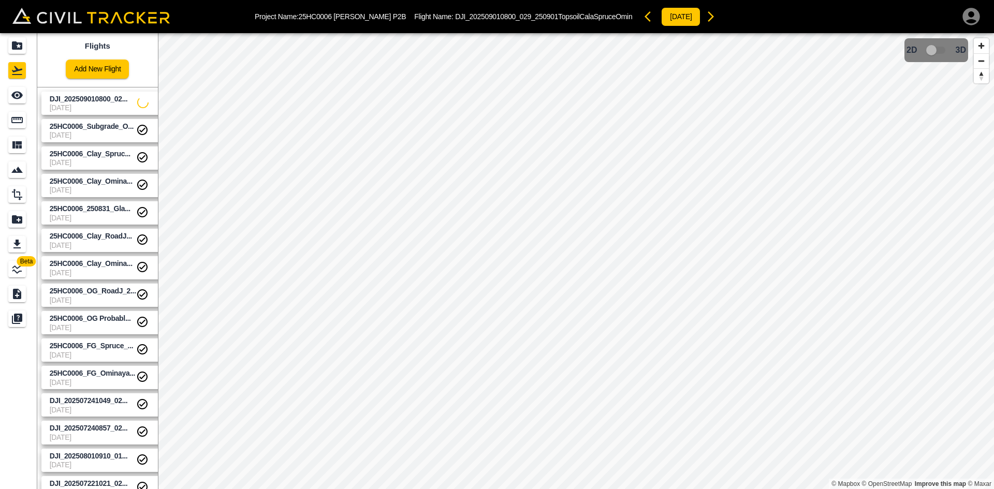
drag, startPoint x: 98, startPoint y: 99, endPoint x: 36, endPoint y: 85, distance: 64.2
click at [98, 98] on span "DJI_202509010800_02..." at bounding box center [89, 99] width 78 height 8
drag, startPoint x: 12, startPoint y: 93, endPoint x: 33, endPoint y: 95, distance: 20.3
click at [13, 94] on icon "See" at bounding box center [17, 95] width 12 height 12
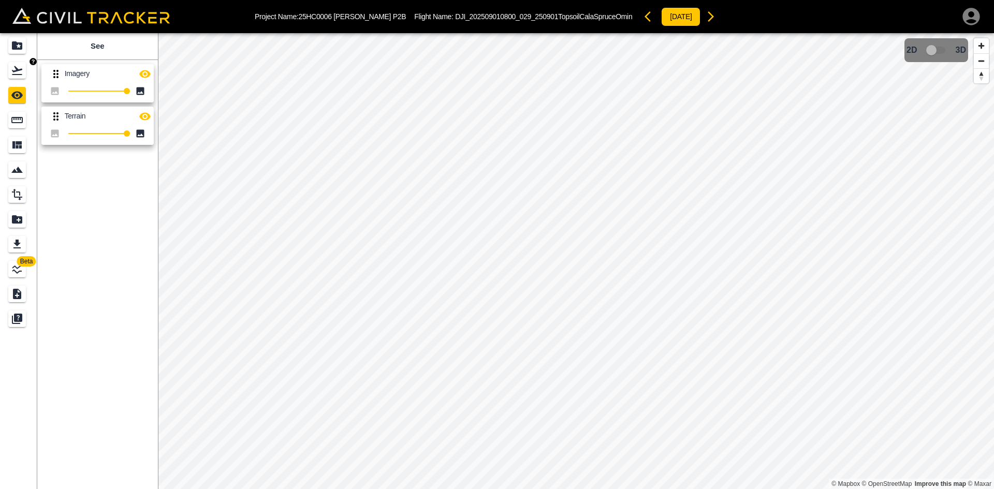
drag, startPoint x: 22, startPoint y: 69, endPoint x: 22, endPoint y: 63, distance: 5.7
click at [22, 69] on icon "Flights" at bounding box center [17, 70] width 12 height 12
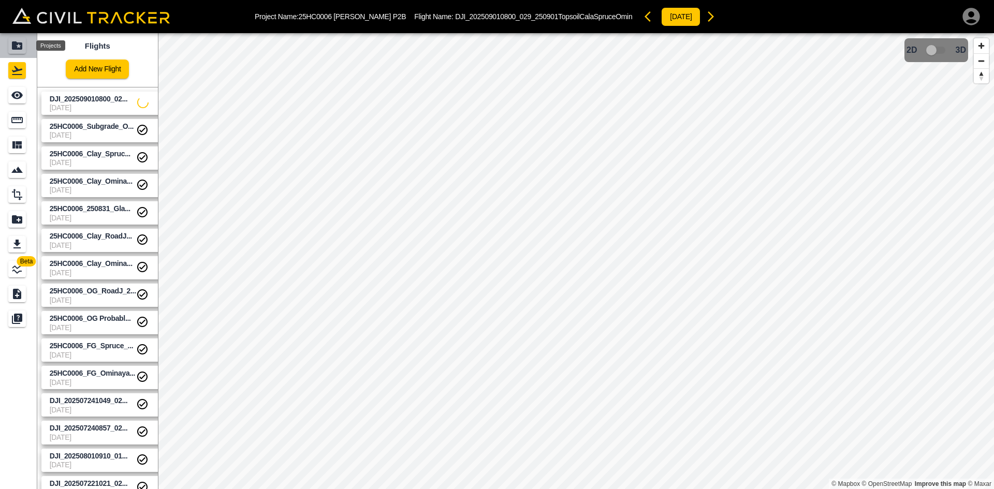
click at [21, 47] on icon "Projects" at bounding box center [17, 45] width 10 height 8
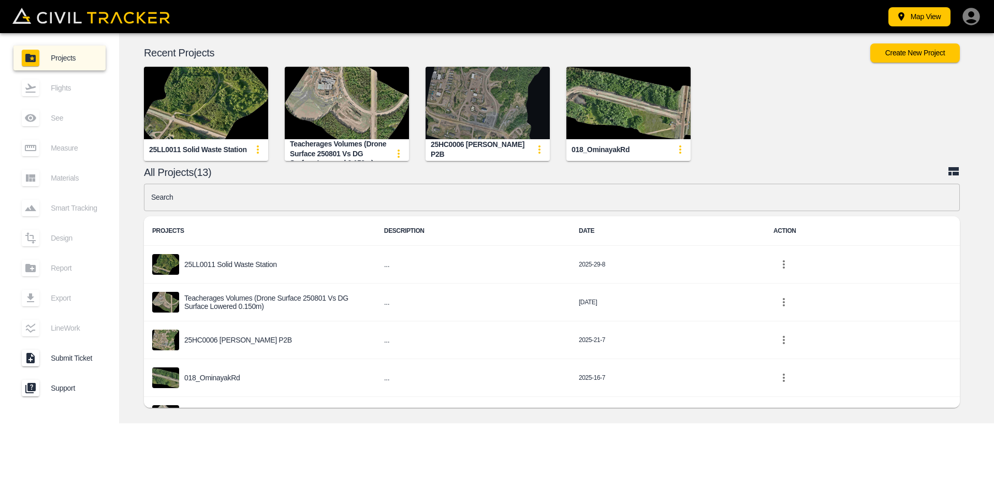
click at [483, 105] on img "button" at bounding box center [488, 103] width 124 height 72
